Goal: Information Seeking & Learning: Learn about a topic

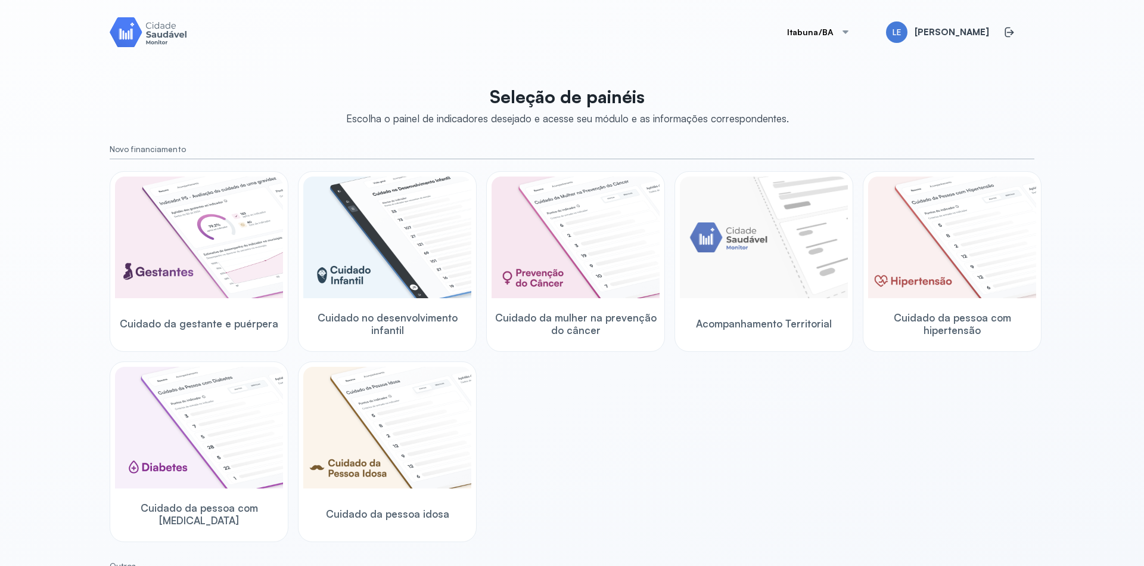
click at [698, 401] on div "Cuidado da gestante e puérpera Cuidado no desenvolvimento infantil Cuidado da m…" at bounding box center [572, 356] width 925 height 371
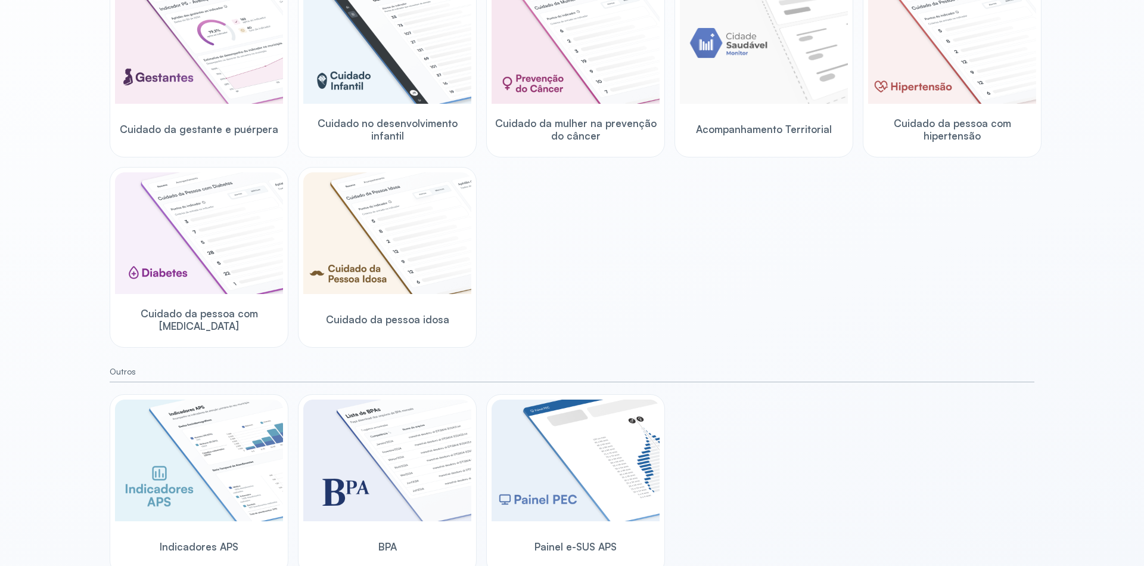
scroll to position [203, 0]
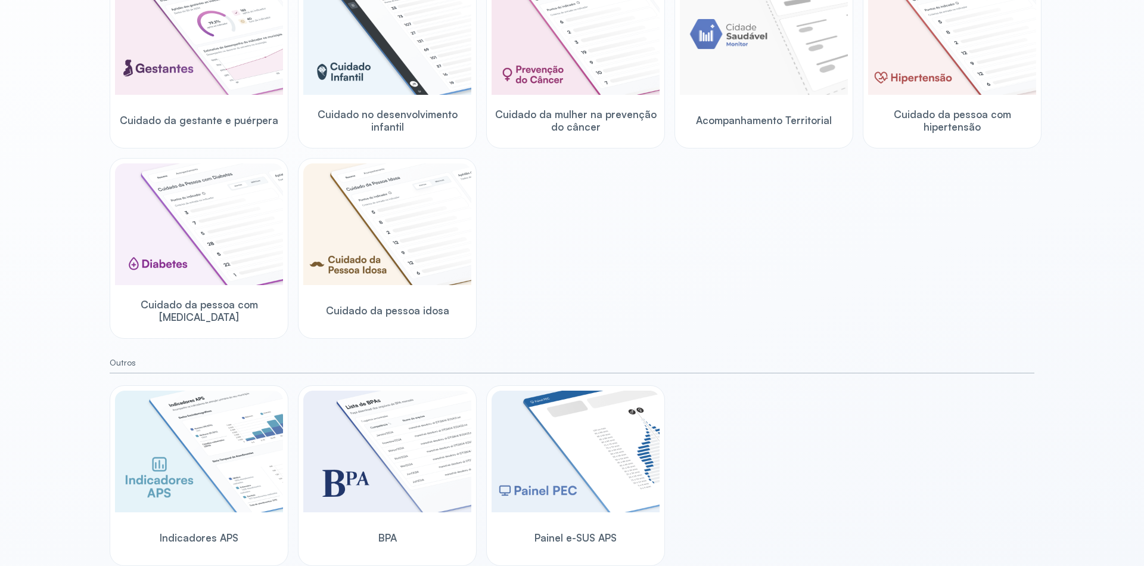
click at [562, 232] on div "Cuidado da gestante e puérpera Cuidado no desenvolvimento infantil Cuidado da m…" at bounding box center [572, 153] width 925 height 371
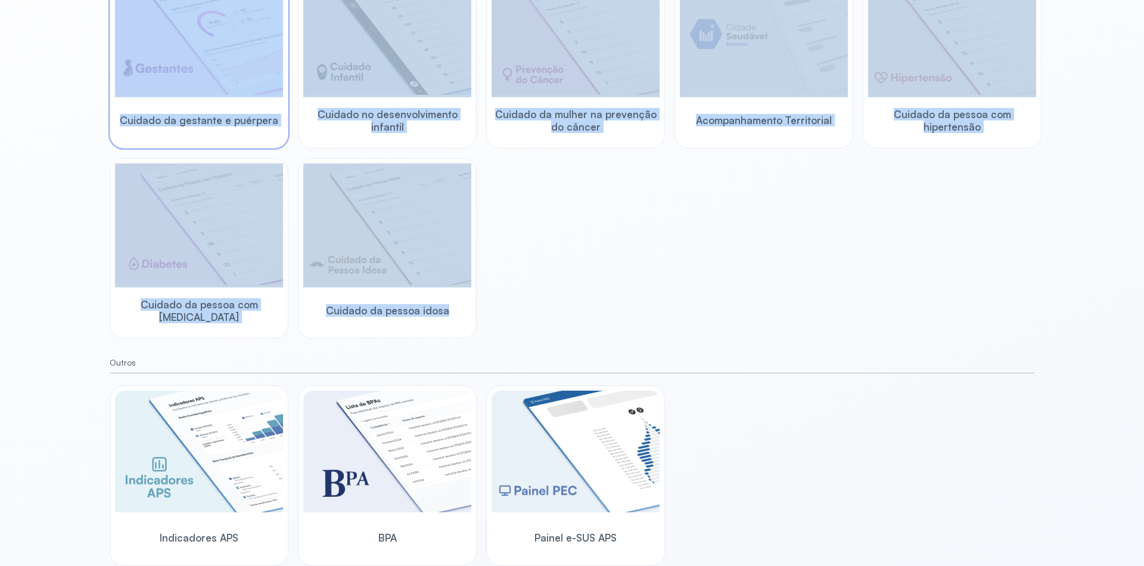
drag, startPoint x: 564, startPoint y: 310, endPoint x: 169, endPoint y: 76, distance: 459.0
click at [169, 76] on div "Cuidado da gestante e puérpera Cuidado no desenvolvimento infantil Cuidado da m…" at bounding box center [572, 153] width 925 height 371
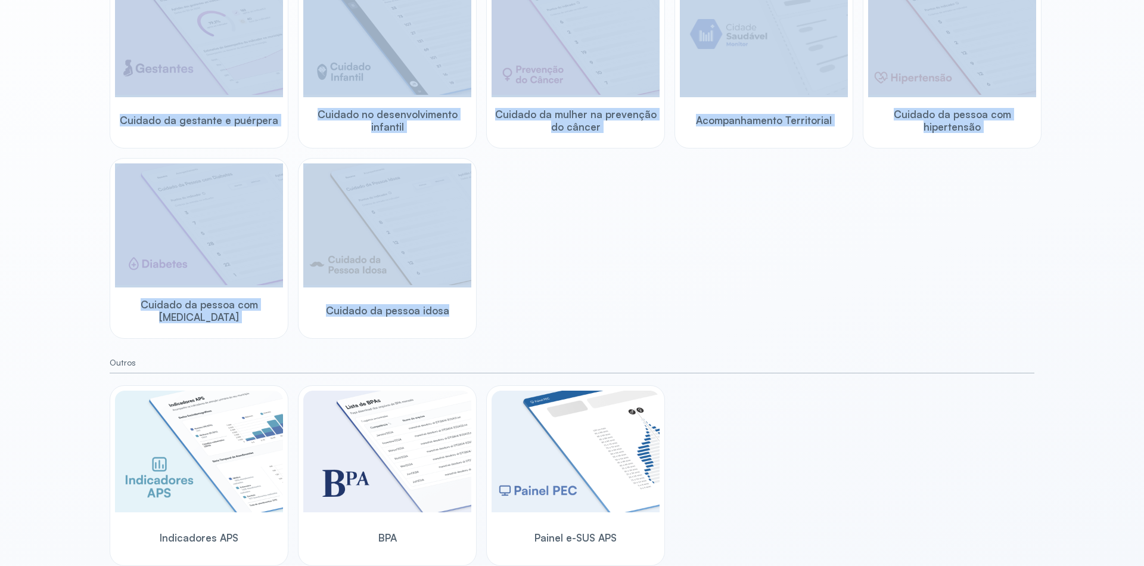
click at [621, 288] on div "Cuidado da gestante e puérpera Cuidado no desenvolvimento infantil Cuidado da m…" at bounding box center [572, 153] width 925 height 371
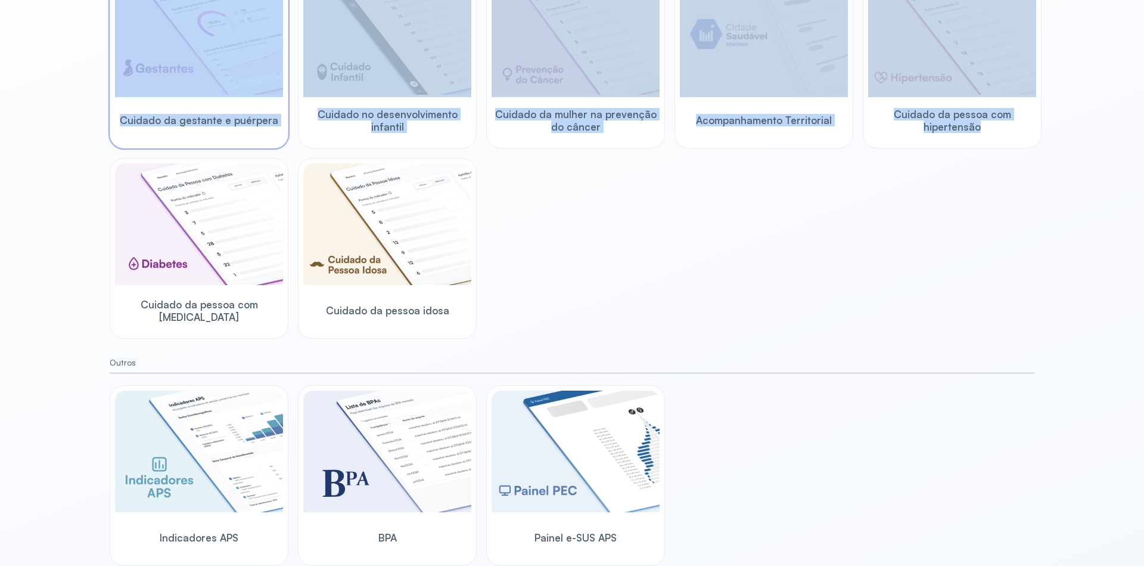
drag, startPoint x: 872, startPoint y: 253, endPoint x: 260, endPoint y: 80, distance: 636.5
click at [225, 57] on div "Cuidado da gestante e puérpera Cuidado no desenvolvimento infantil Cuidado da m…" at bounding box center [572, 153] width 925 height 371
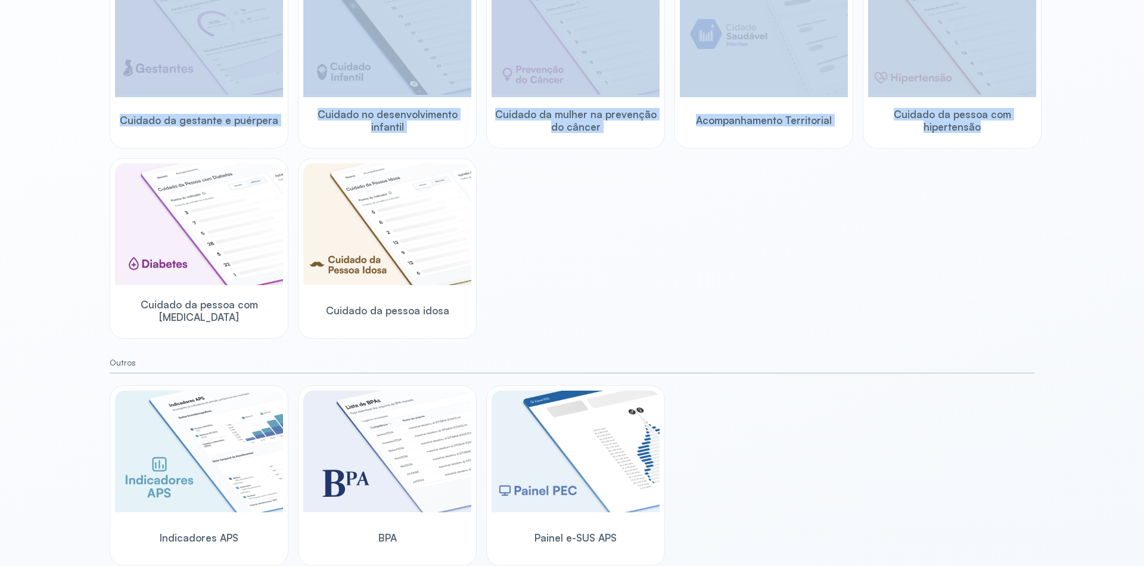
click at [599, 234] on div "Cuidado da gestante e puérpera Cuidado no desenvolvimento infantil Cuidado da m…" at bounding box center [572, 153] width 925 height 371
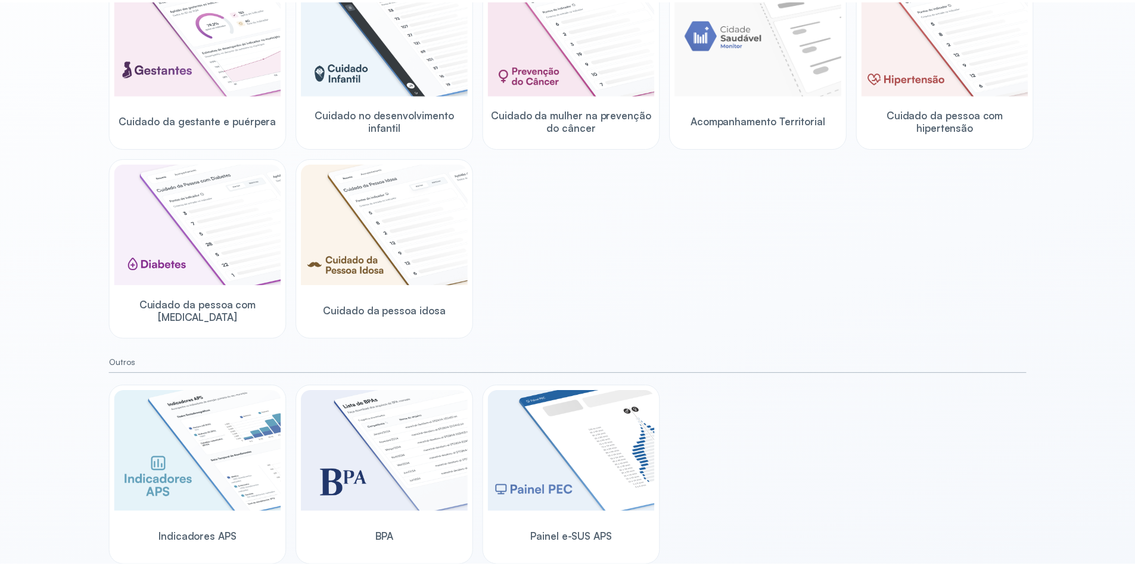
scroll to position [0, 0]
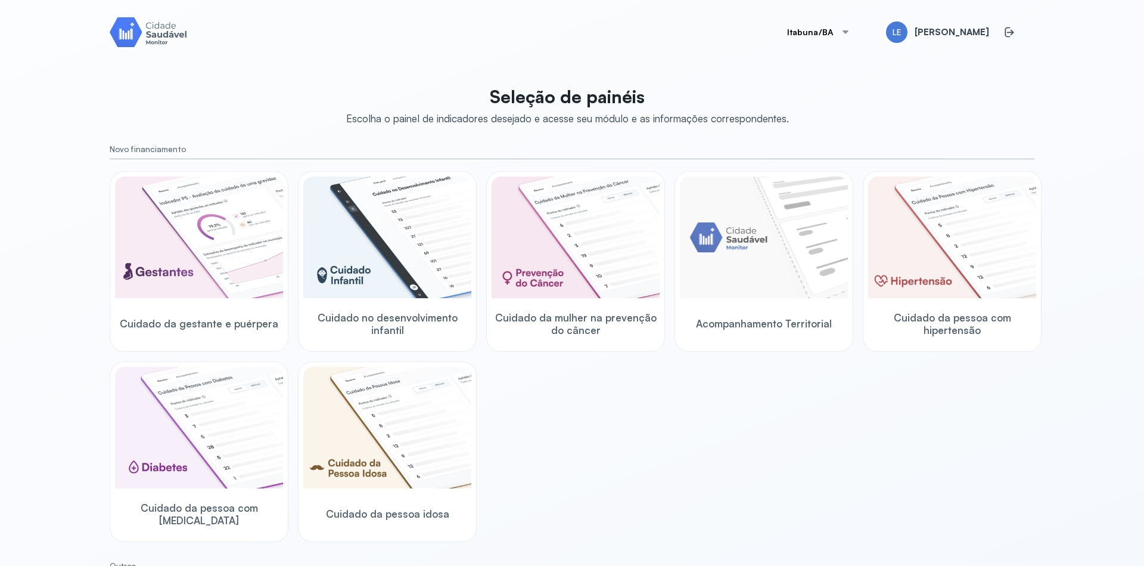
click at [849, 33] on div at bounding box center [846, 32] width 10 height 10
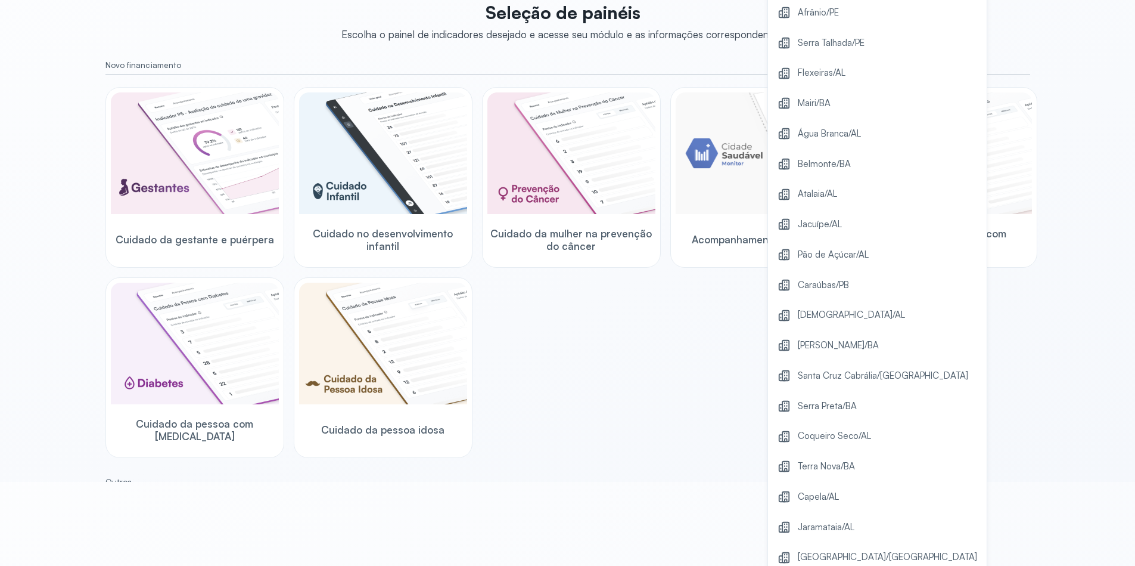
scroll to position [214, 0]
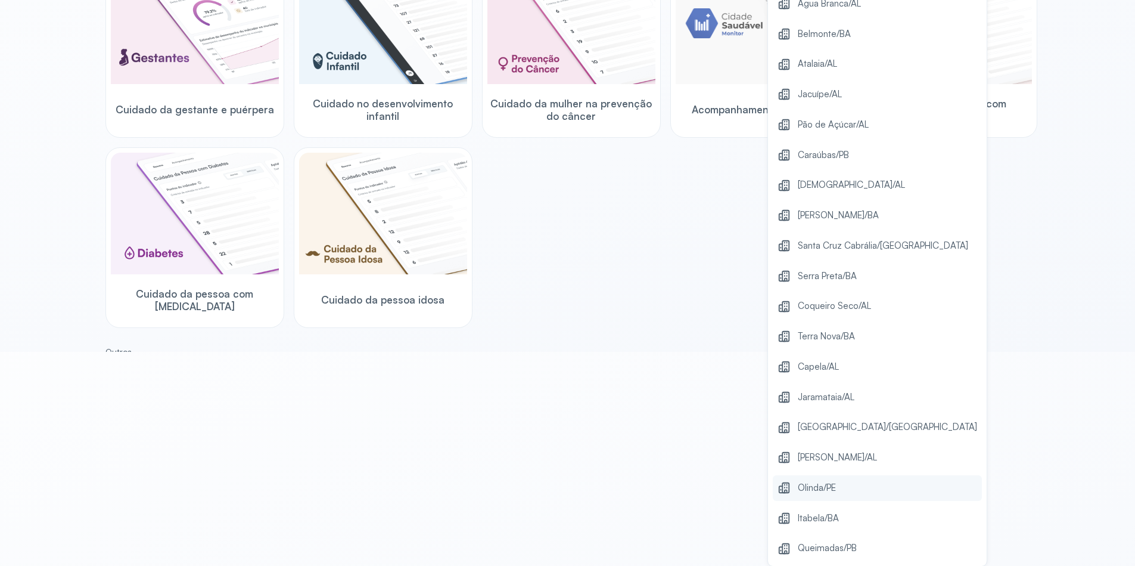
click at [831, 492] on span "Olinda/PE" at bounding box center [817, 488] width 38 height 16
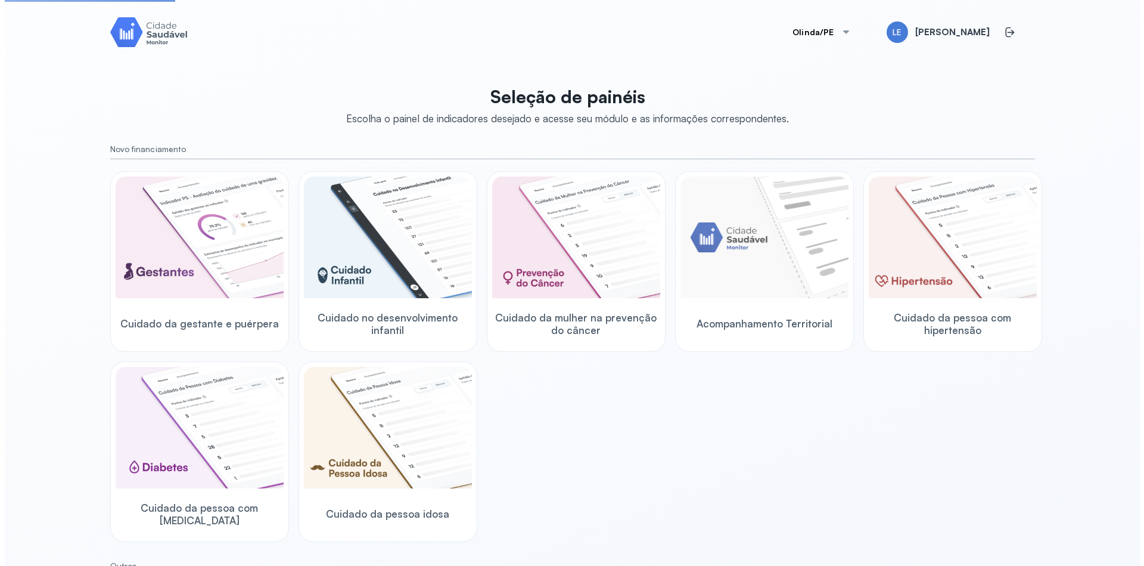
scroll to position [0, 0]
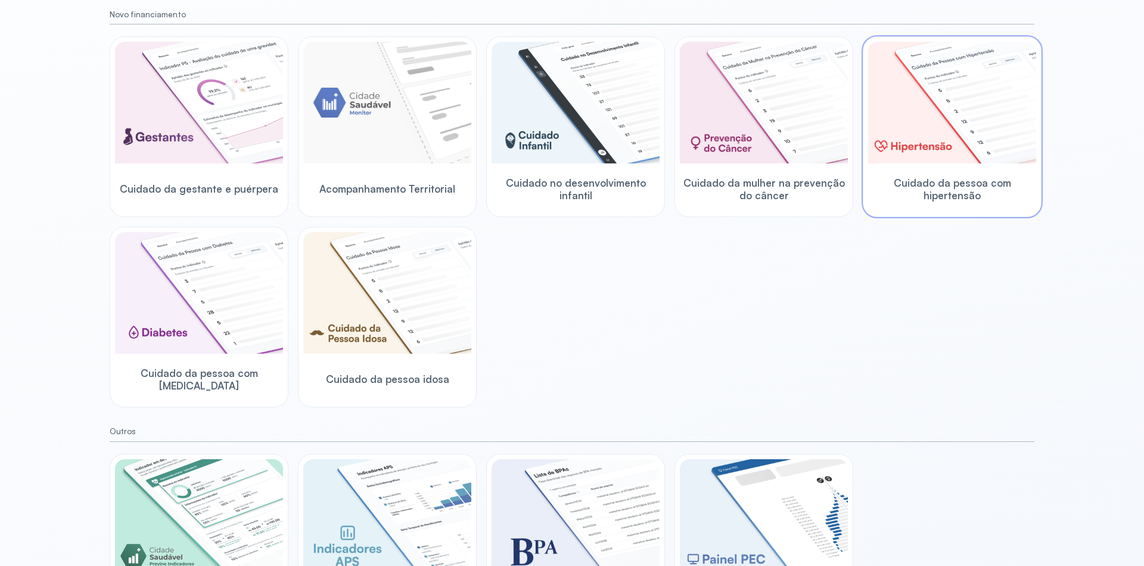
scroll to position [60, 0]
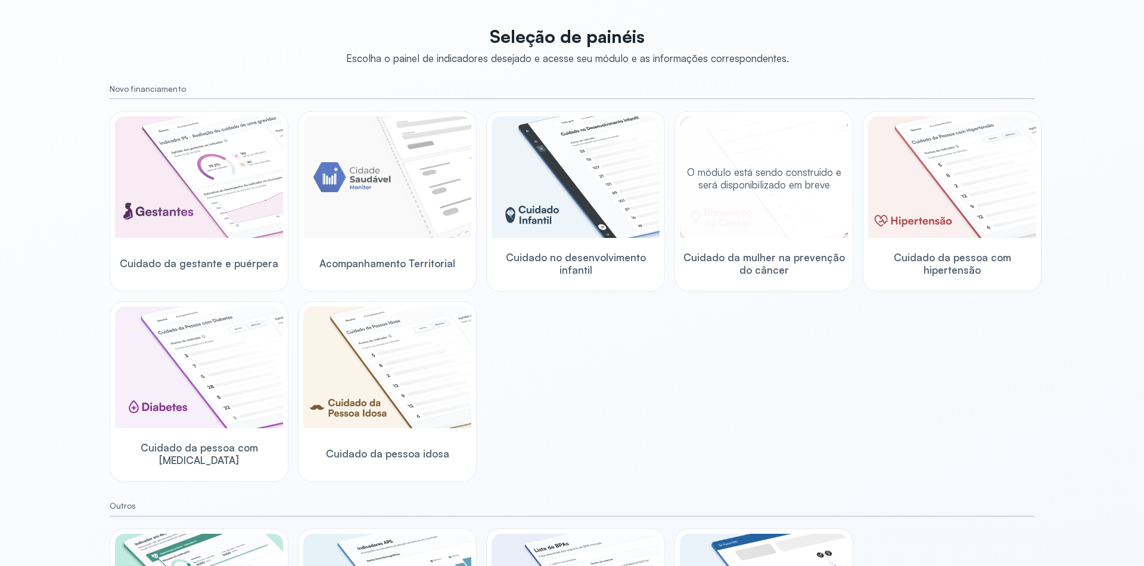
click at [754, 194] on div "O módulo está sendo construido e será disponibilizado em breve" at bounding box center [764, 178] width 168 height 124
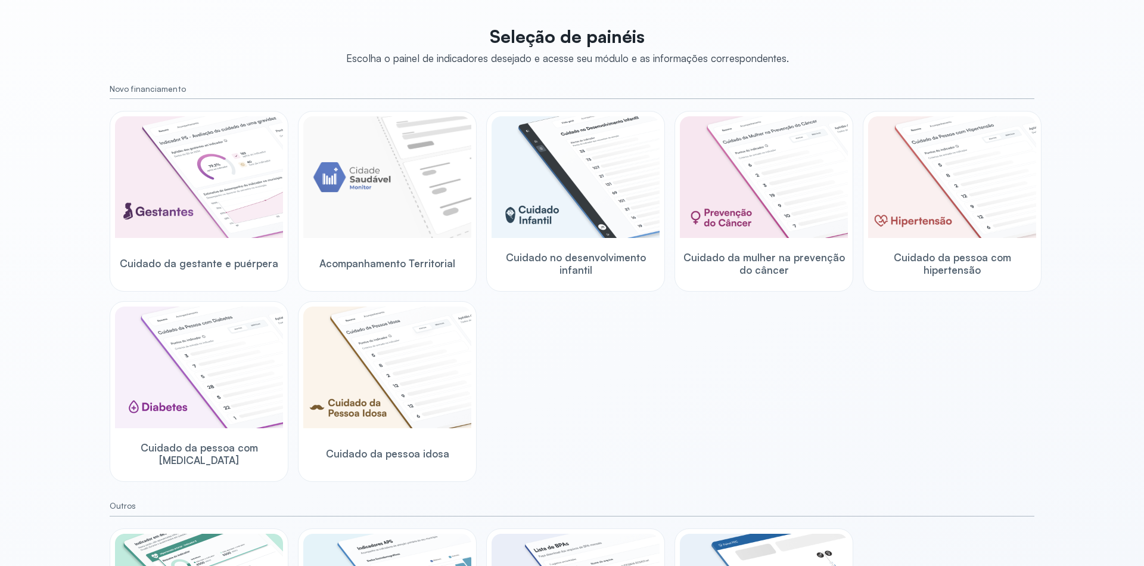
click at [669, 369] on div "Cuidado da gestante e puérpera Acompanhamento Territorial Cuidado no desenvolvi…" at bounding box center [572, 296] width 925 height 371
click at [567, 187] on img at bounding box center [576, 177] width 168 height 122
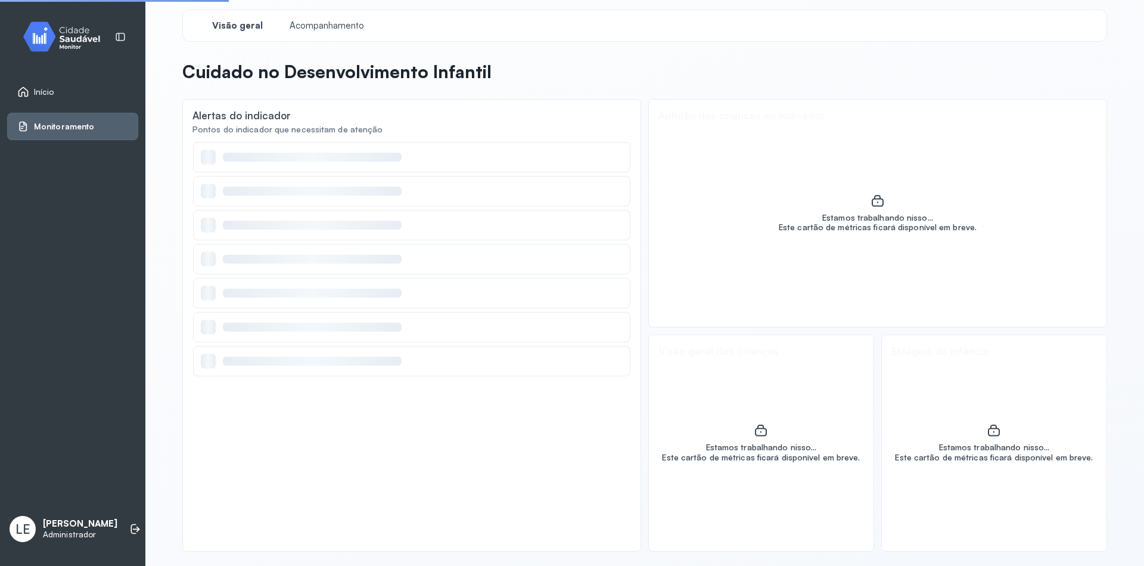
scroll to position [5, 0]
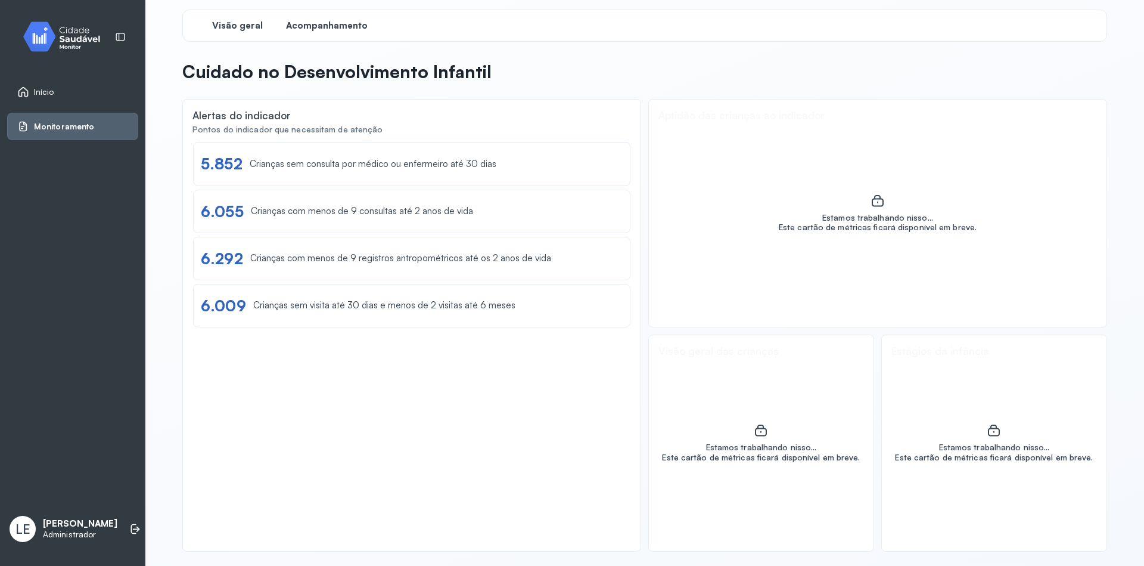
click at [307, 30] on span "Acompanhamento" at bounding box center [327, 25] width 82 height 11
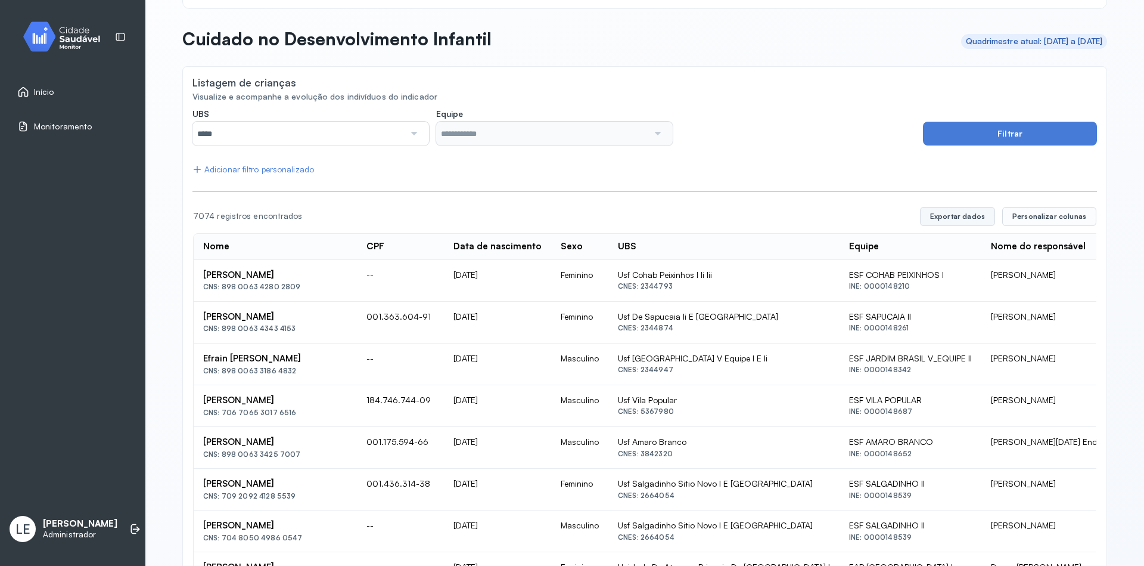
scroll to position [72, 0]
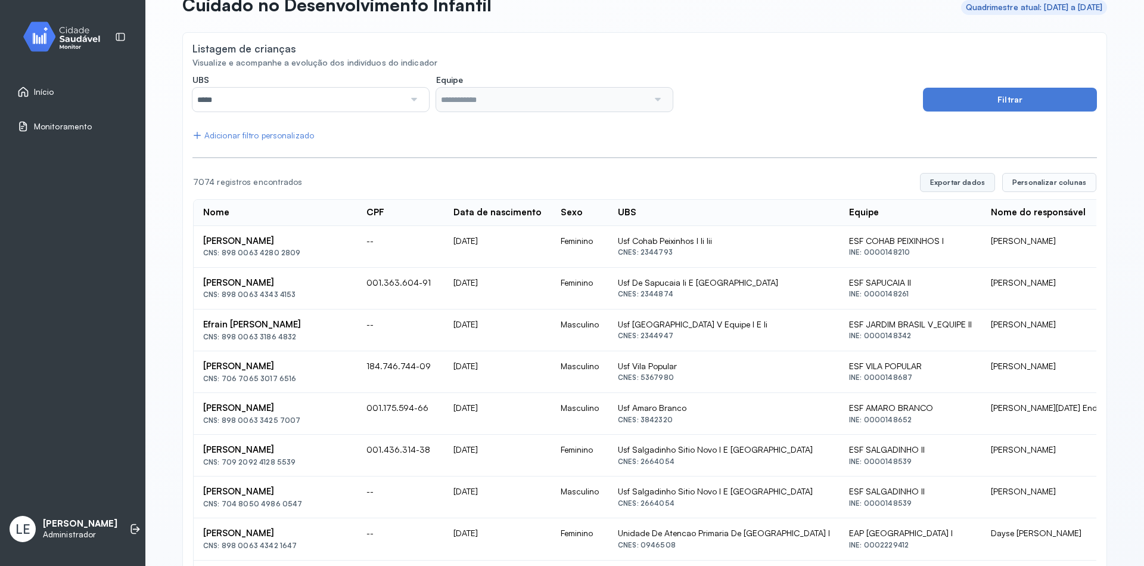
click at [946, 180] on button "Exportar dados" at bounding box center [957, 182] width 75 height 19
click at [751, 61] on div "Visualize e acompanhe a evolução dos indivíduos do indicador" at bounding box center [644, 63] width 905 height 10
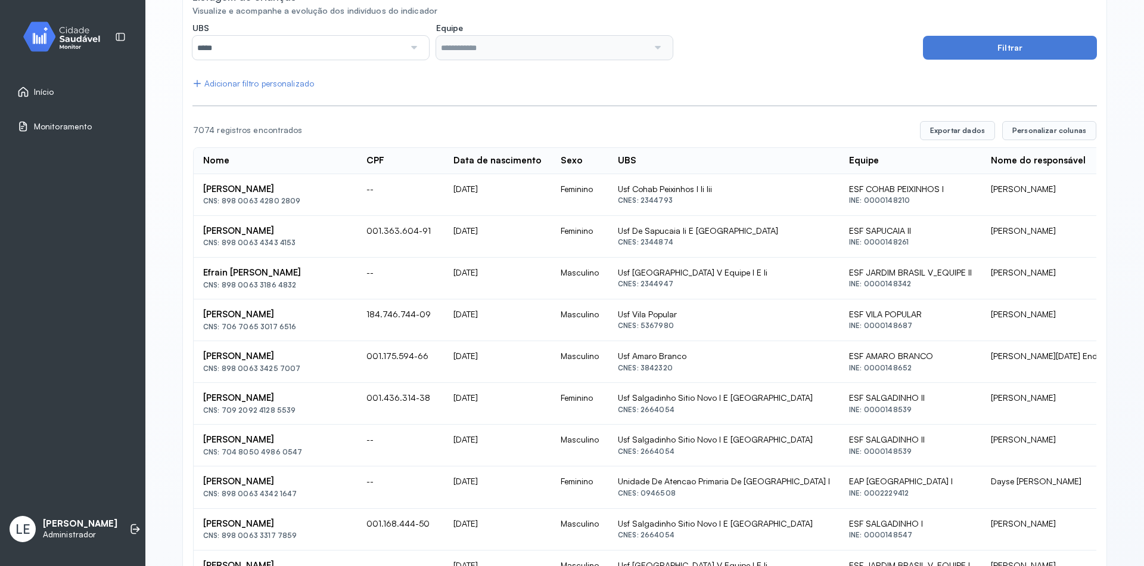
scroll to position [0, 0]
